Goal: Task Accomplishment & Management: Contribute content

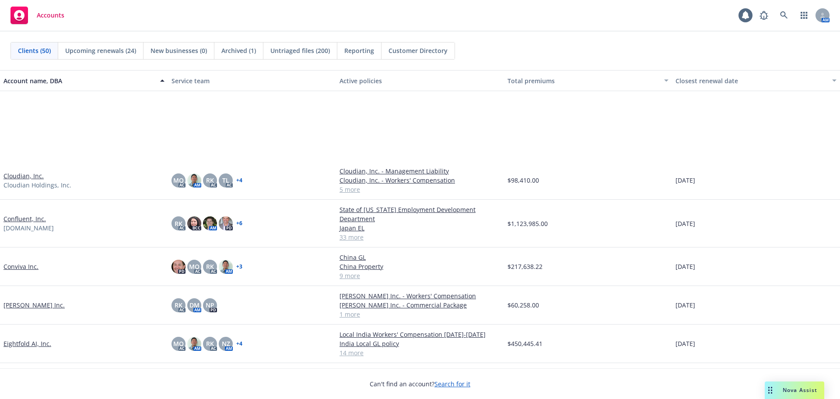
scroll to position [525, 0]
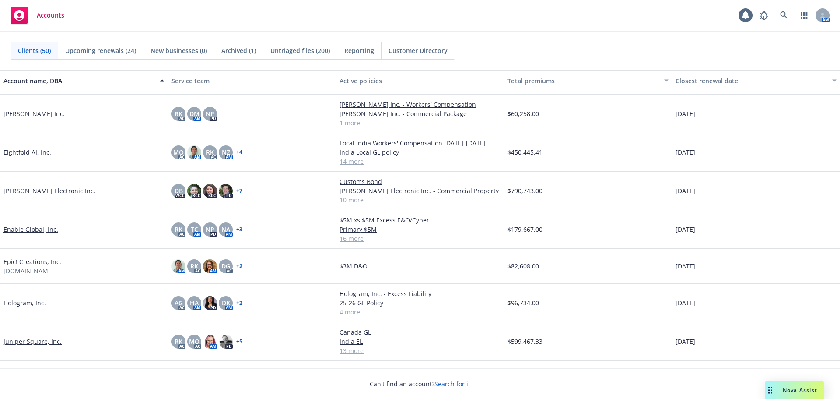
click at [51, 341] on link "Juniper Square, Inc." at bounding box center [32, 340] width 58 height 9
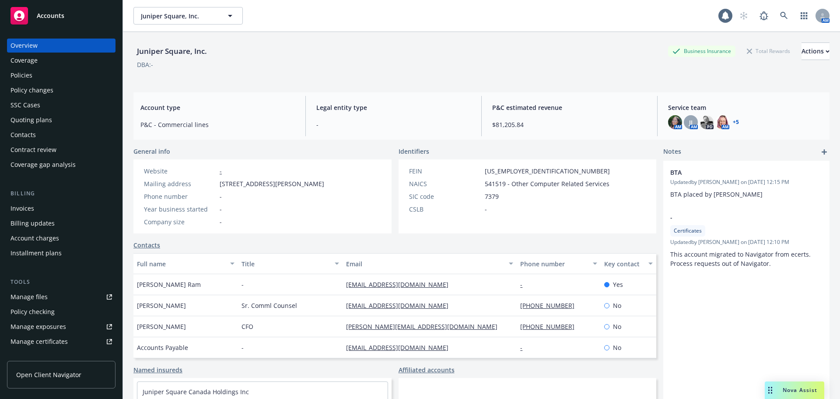
click at [267, 213] on div "Year business started -" at bounding box center [233, 208] width 187 height 9
click at [76, 121] on div "Quoting plans" at bounding box center [60, 120] width 101 height 14
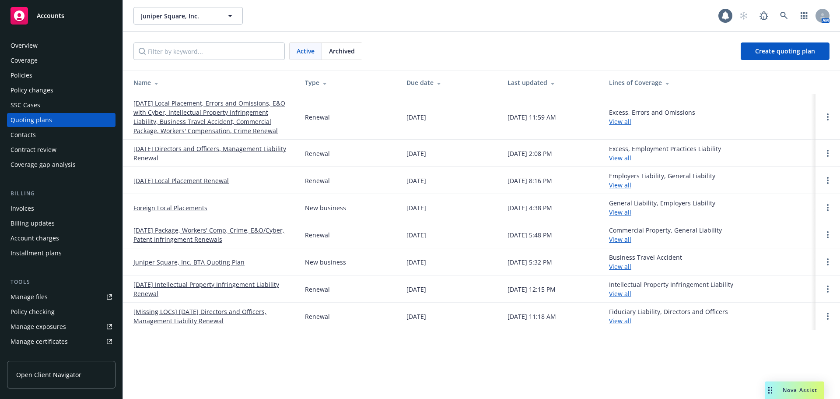
click at [224, 109] on link "[DATE] Local Placement, Errors and Omissions, E&O with Cyber, Intellectual Prop…" at bounding box center [211, 116] width 157 height 37
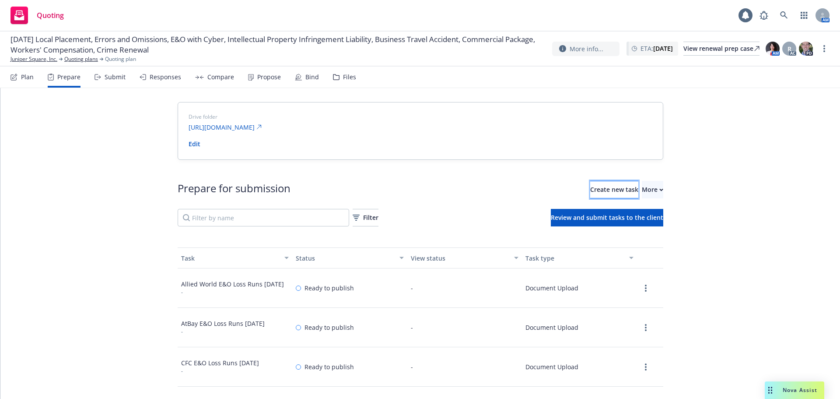
click at [591, 190] on span "Create new task" at bounding box center [614, 189] width 48 height 8
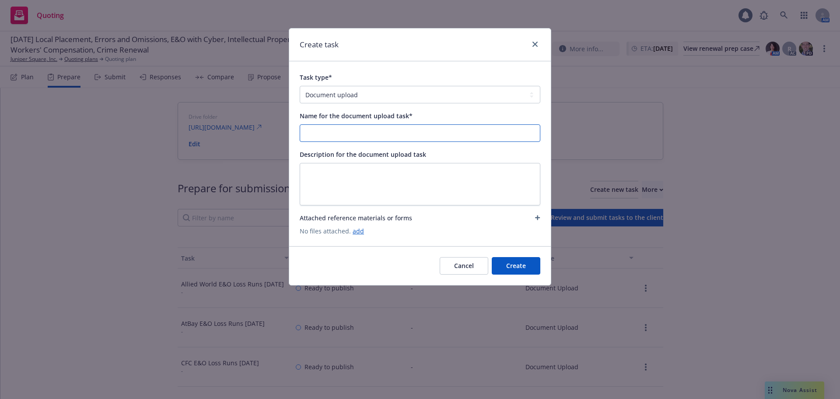
click at [344, 129] on input "Name for the document upload task*" at bounding box center [420, 133] width 240 height 17
click at [371, 134] on input "Hiscox E&O Loss Runs 8/5/2024" at bounding box center [420, 133] width 240 height 17
click at [404, 134] on input "Hiscox E&O Loss Runs 9/17/2024" at bounding box center [420, 133] width 240 height 17
drag, startPoint x: 406, startPoint y: 135, endPoint x: 291, endPoint y: 132, distance: 114.2
click at [291, 132] on div "Task type* Document upload Complete Workbook application Complete Indio applica…" at bounding box center [420, 153] width 262 height 185
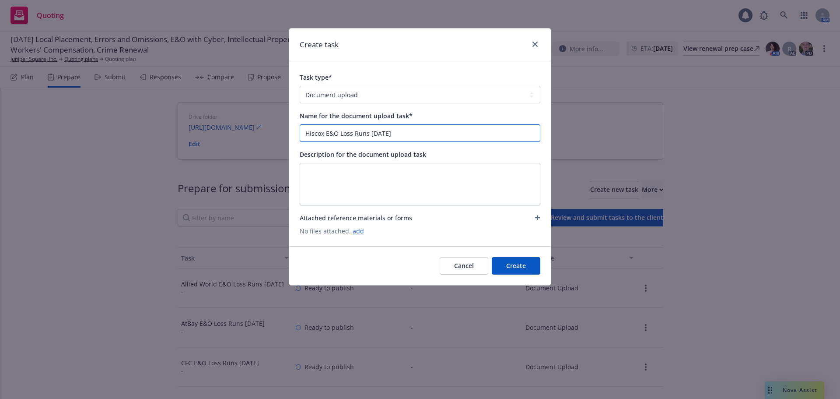
click at [412, 133] on input "Hiscox E&O Loss Runs 9/17/2025" at bounding box center [420, 133] width 240 height 17
type input "Hiscox E&O Loss Runs 9/17/2025"
click at [360, 229] on link "add" at bounding box center [358, 231] width 11 height 8
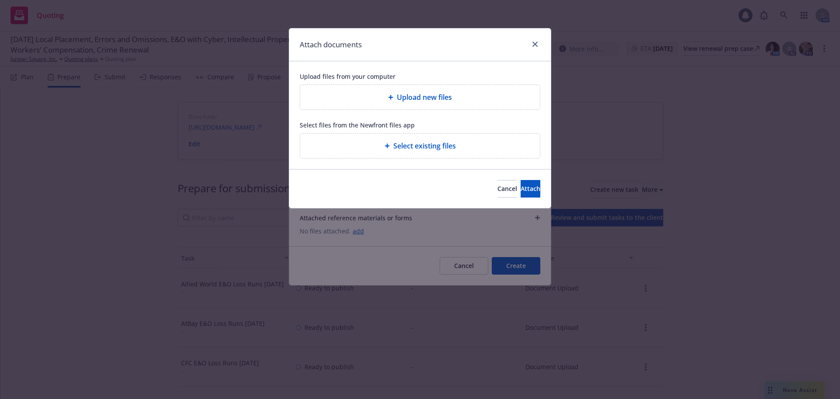
click at [451, 103] on div "Upload new files" at bounding box center [420, 97] width 240 height 24
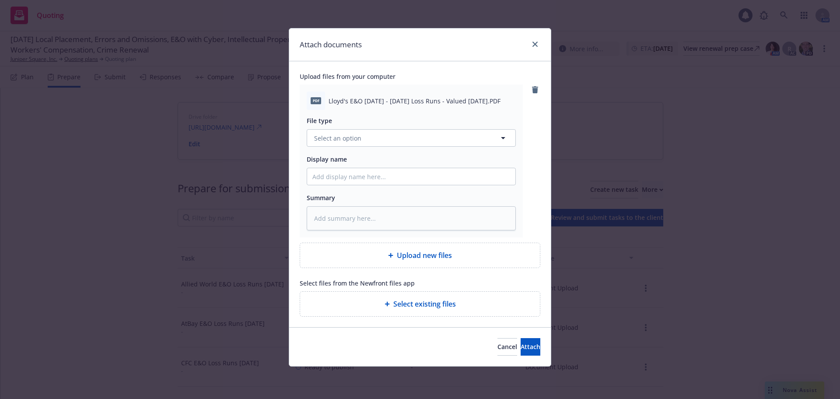
type textarea "x"
click at [418, 140] on button "Select an option" at bounding box center [411, 137] width 209 height 17
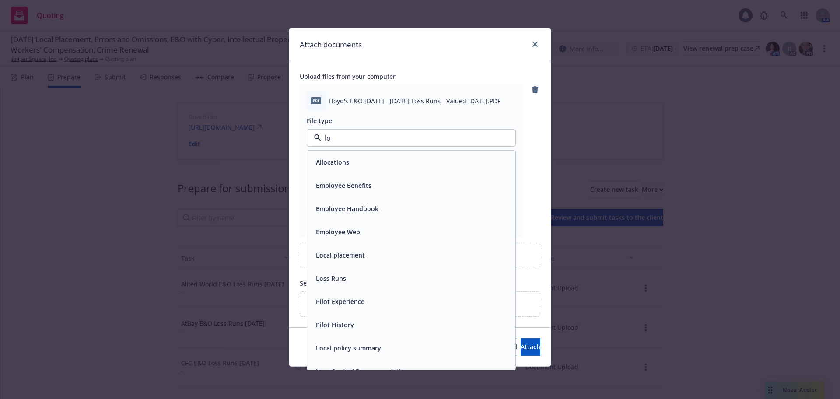
type input "los"
click at [391, 169] on div "Loss Runs" at bounding box center [411, 161] width 208 height 23
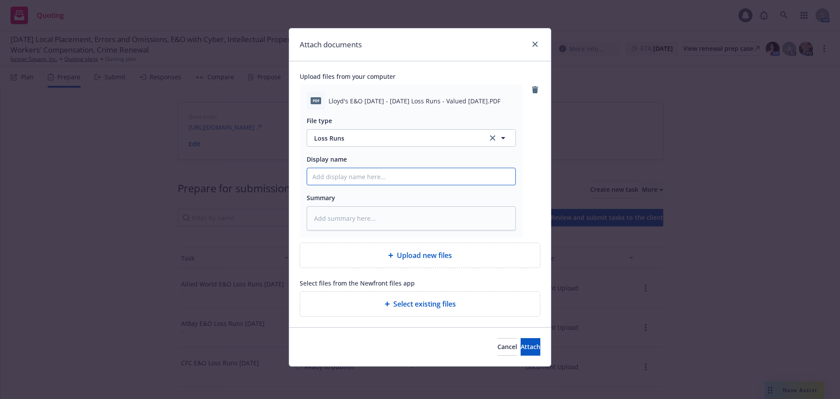
click at [397, 177] on input "Display name" at bounding box center [411, 176] width 208 height 17
paste input "Hiscox E&O Loss Runs 9/17/2025"
type textarea "x"
type input "Hiscox E&O Loss Runs 9/17/2025"
click at [521, 343] on span "Attach" at bounding box center [531, 346] width 20 height 8
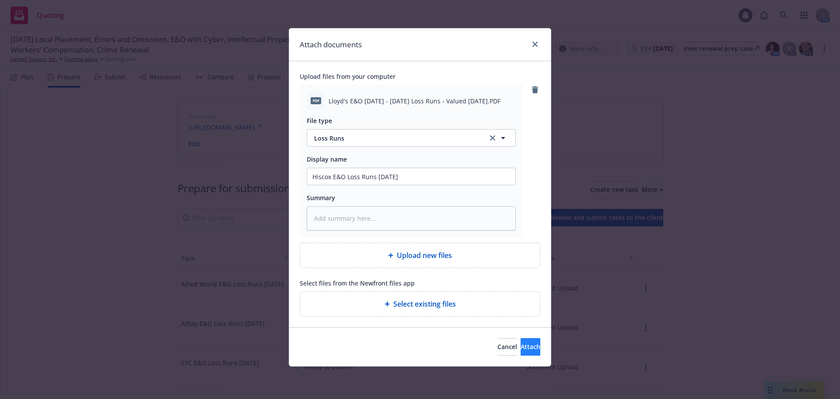
type textarea "x"
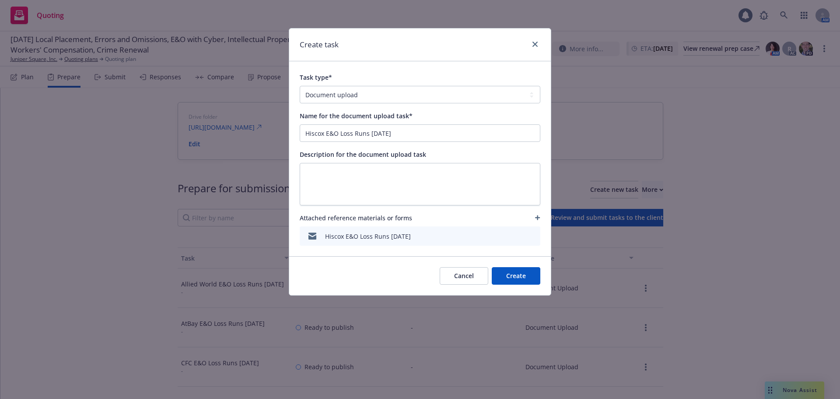
click at [518, 280] on button "Create" at bounding box center [516, 275] width 49 height 17
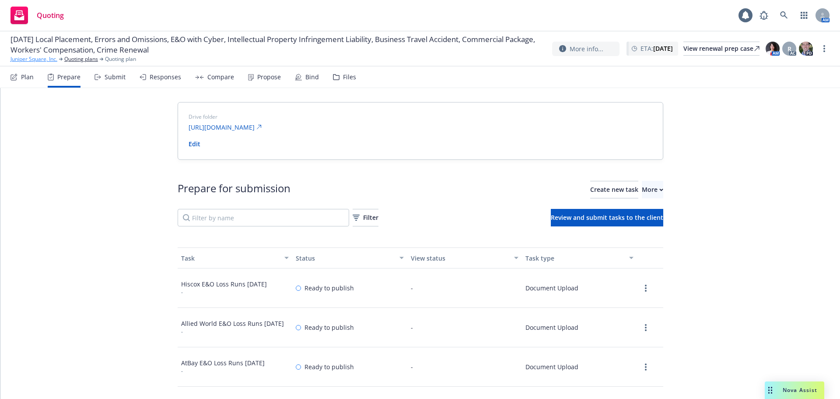
click at [44, 57] on link "Juniper Square, Inc." at bounding box center [33, 59] width 47 height 8
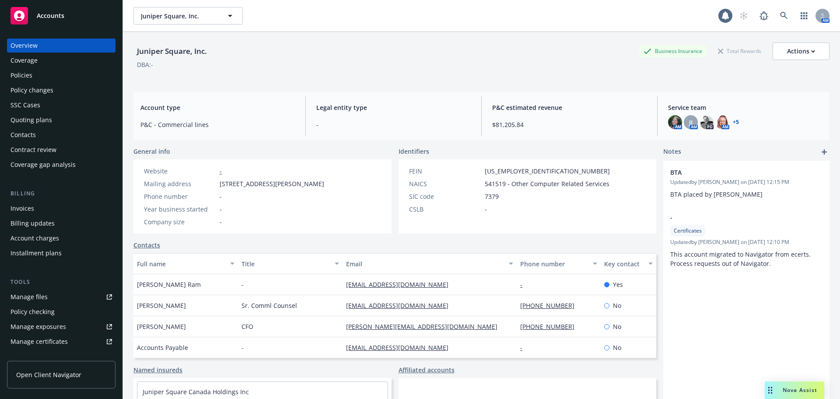
click at [69, 26] on link "Accounts" at bounding box center [61, 15] width 108 height 24
